Goal: Task Accomplishment & Management: Use online tool/utility

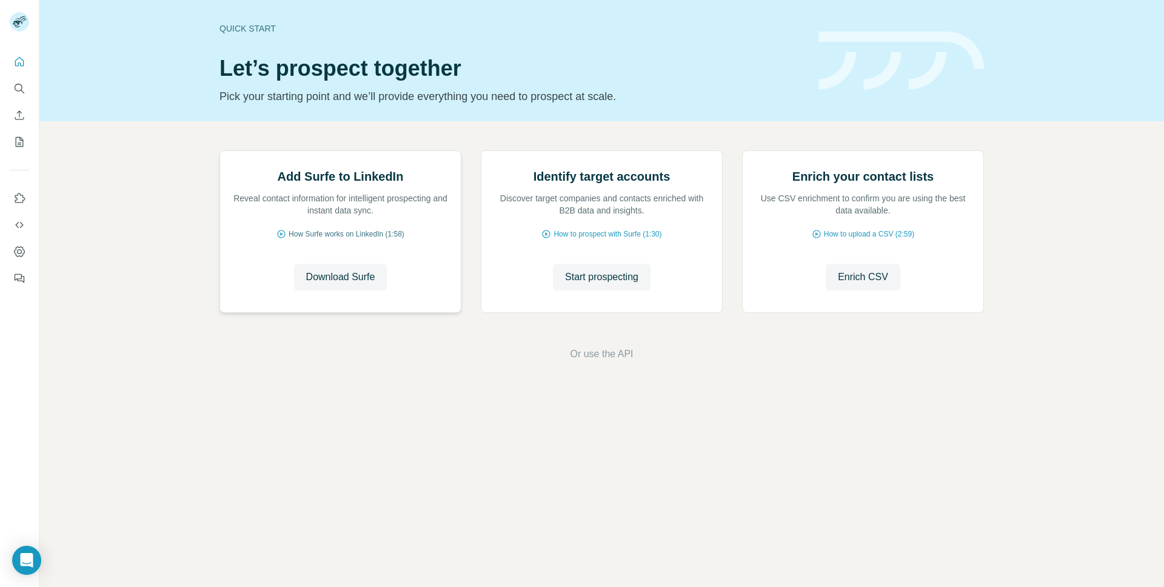
click at [347, 240] on span "How Surfe works on LinkedIn (1:58)" at bounding box center [347, 234] width 116 height 11
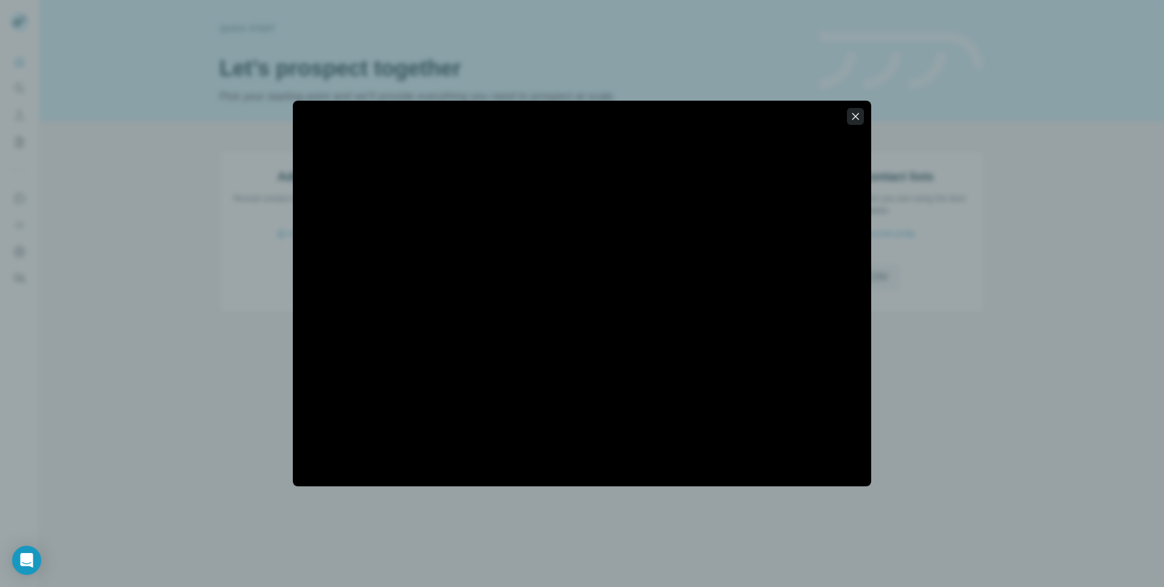
click at [853, 114] on icon "button" at bounding box center [856, 116] width 7 height 7
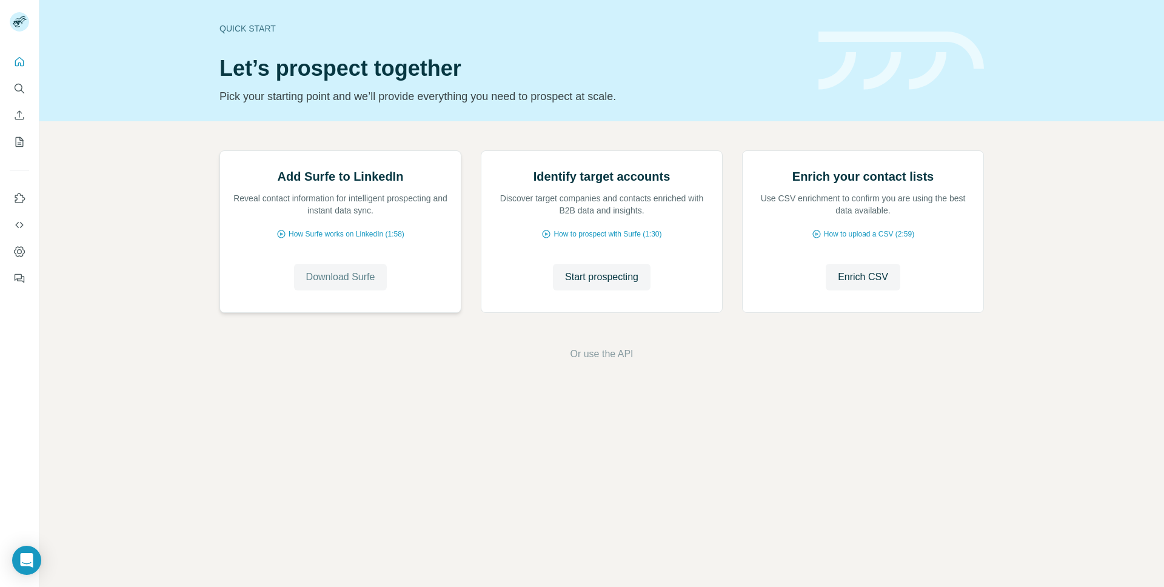
click at [330, 284] on span "Download Surfe" at bounding box center [340, 277] width 69 height 15
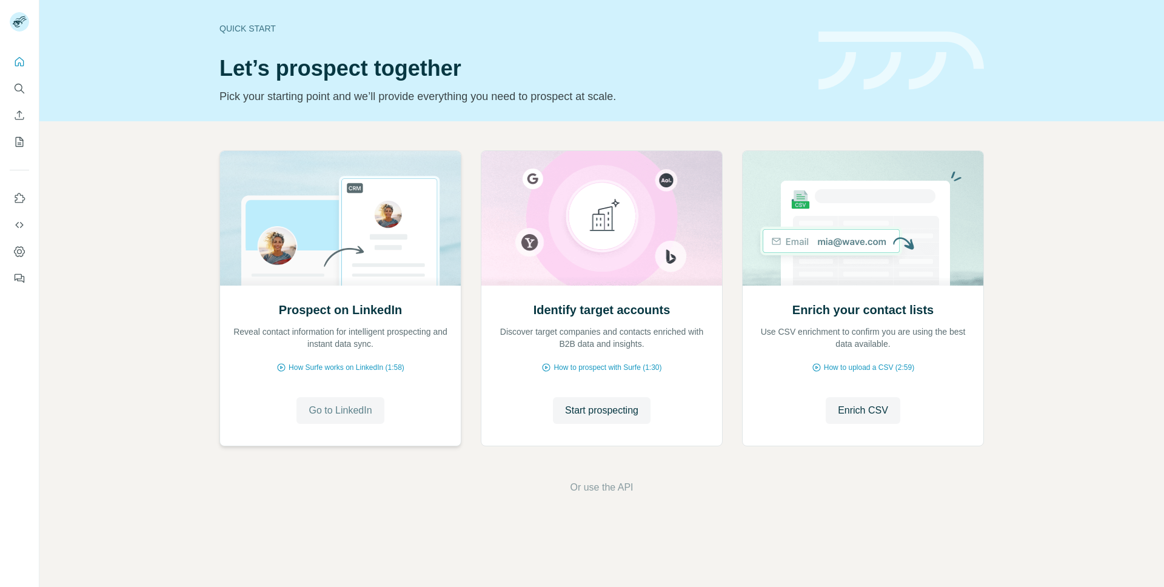
click at [335, 415] on span "Go to LinkedIn" at bounding box center [340, 410] width 63 height 15
